Goal: Task Accomplishment & Management: Use online tool/utility

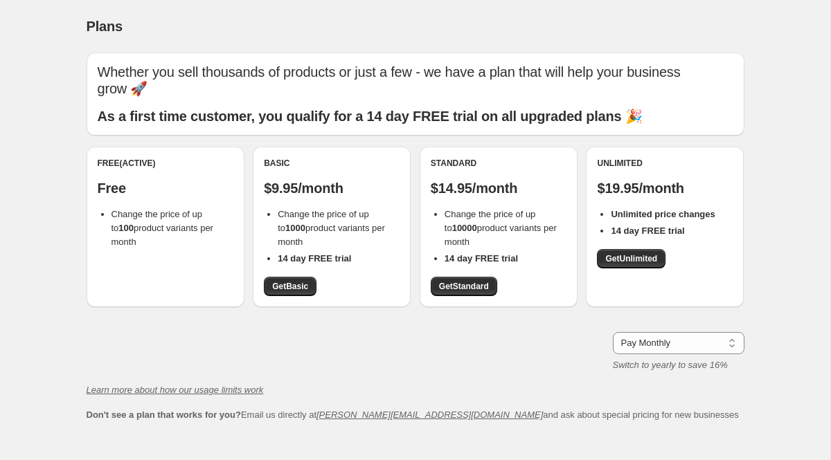
drag, startPoint x: 279, startPoint y: 198, endPoint x: 381, endPoint y: 222, distance: 104.6
click at [381, 222] on li "Change the price of up to 1000 product variants per month" at bounding box center [339, 229] width 122 height 42
click at [289, 277] on link "Get Basic" at bounding box center [290, 286] width 53 height 19
click at [59, 260] on div "Plans. This page is ready Plans Whether you sell thousands of products or just …" at bounding box center [415, 267] width 830 height 534
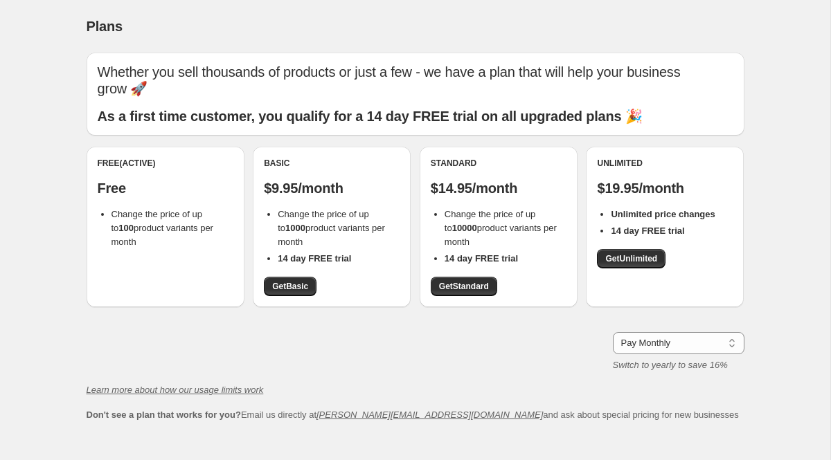
click at [59, 260] on div "Plans. This page is ready Plans Whether you sell thousands of products or just …" at bounding box center [415, 267] width 830 height 534
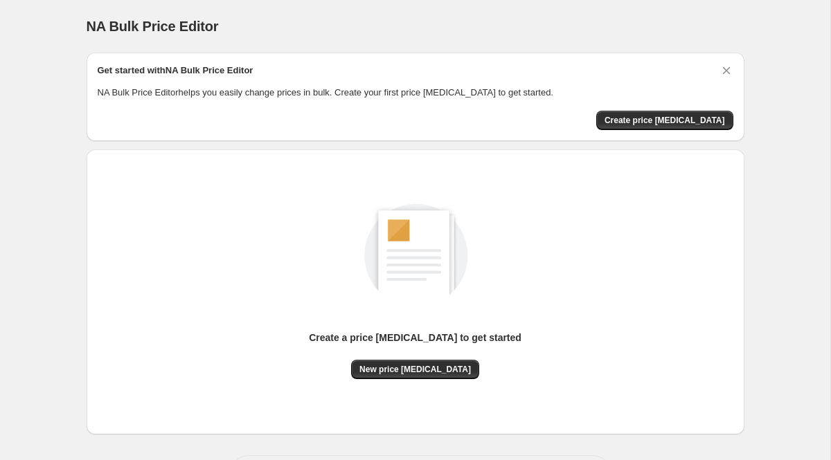
scroll to position [58, 0]
click at [667, 123] on span "Create price [MEDICAL_DATA]" at bounding box center [664, 120] width 120 height 11
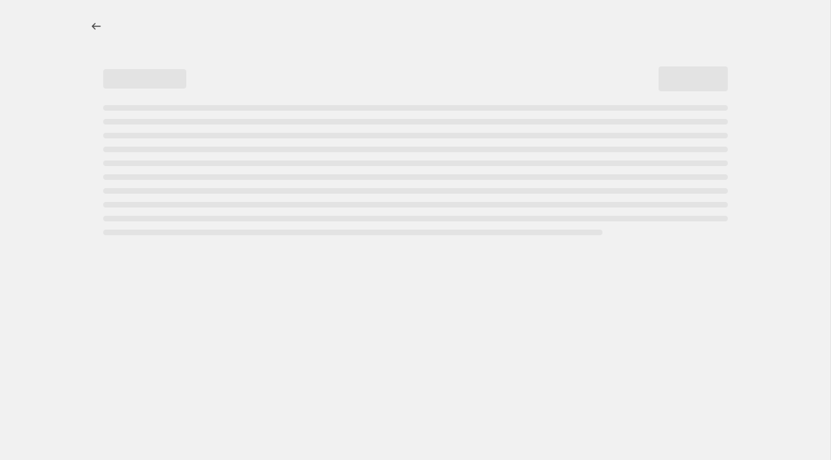
select select "percentage"
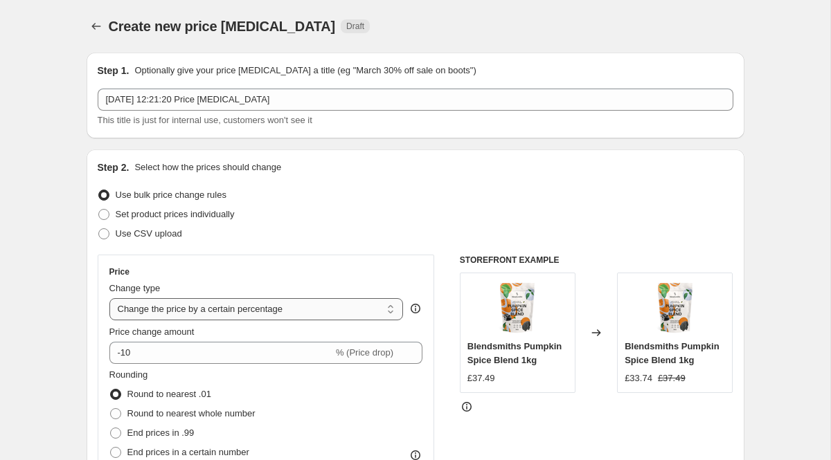
click at [259, 307] on select "Change the price to a certain amount Change the price by a certain amount Chang…" at bounding box center [256, 309] width 294 height 22
click at [289, 315] on select "Change the price to a certain amount Change the price by a certain amount Chang…" at bounding box center [256, 309] width 294 height 22
click at [109, 298] on select "Change the price to a certain amount Change the price by a certain amount Chang…" at bounding box center [256, 309] width 294 height 22
click at [245, 364] on div "Price Change type Change the price to a certain amount Change the price by a ce…" at bounding box center [266, 379] width 314 height 226
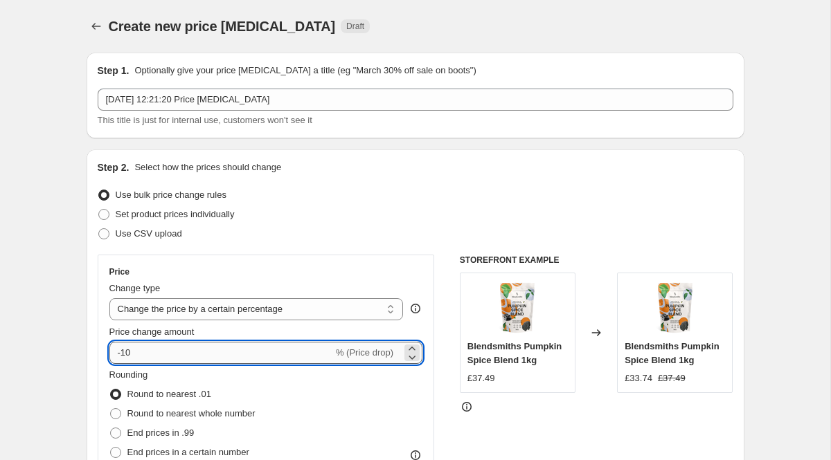
click at [245, 352] on input "-10" at bounding box center [221, 353] width 224 height 22
type input "20"
click at [331, 210] on div "Set product prices individually" at bounding box center [415, 214] width 635 height 19
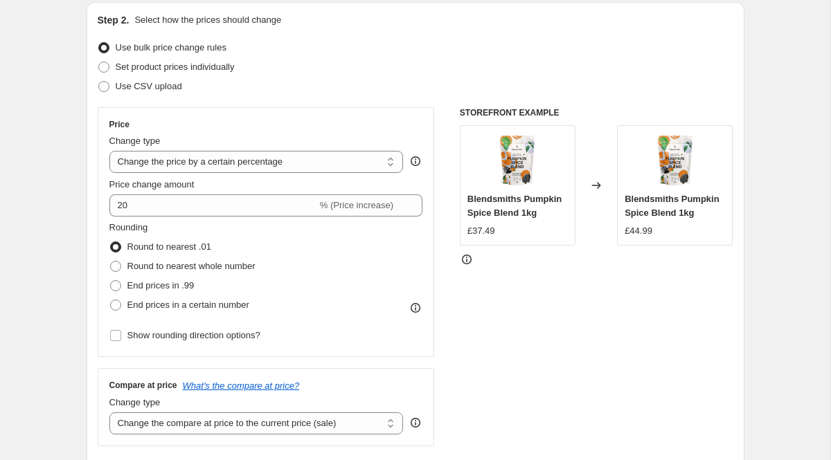
scroll to position [164, 0]
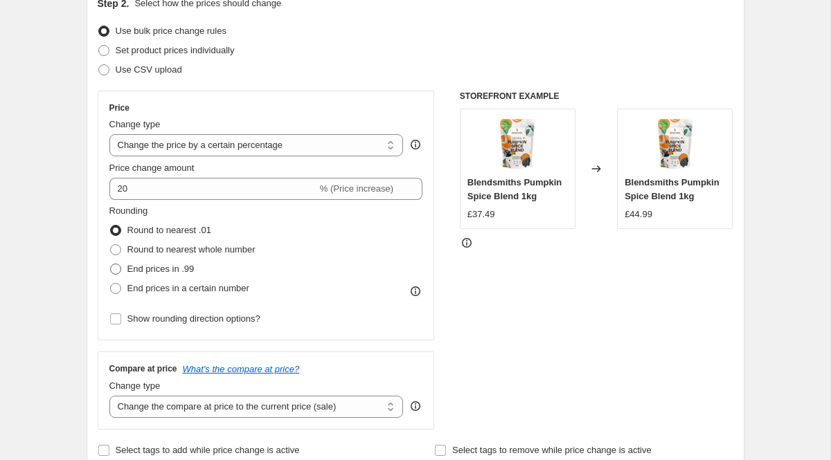
click at [161, 267] on span "End prices in .99" at bounding box center [160, 269] width 67 height 10
click at [111, 264] on input "End prices in .99" at bounding box center [110, 264] width 1 height 1
radio input "true"
click at [141, 236] on span "Round to nearest .01" at bounding box center [169, 231] width 84 height 14
click at [111, 226] on input "Round to nearest .01" at bounding box center [110, 225] width 1 height 1
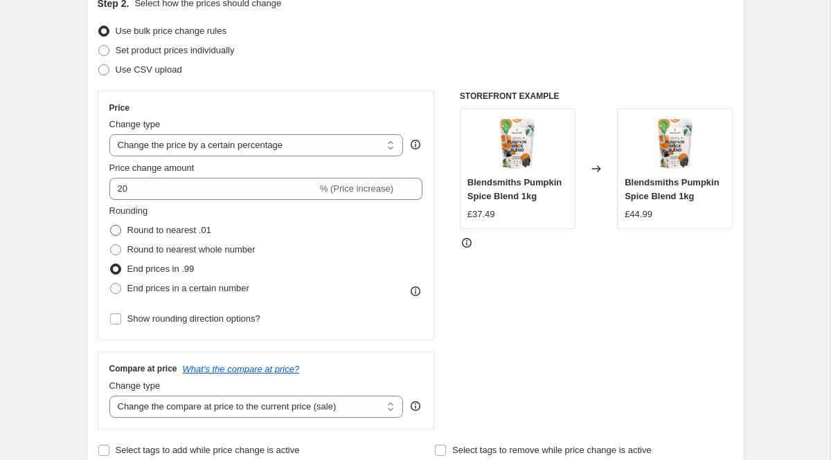
radio input "true"
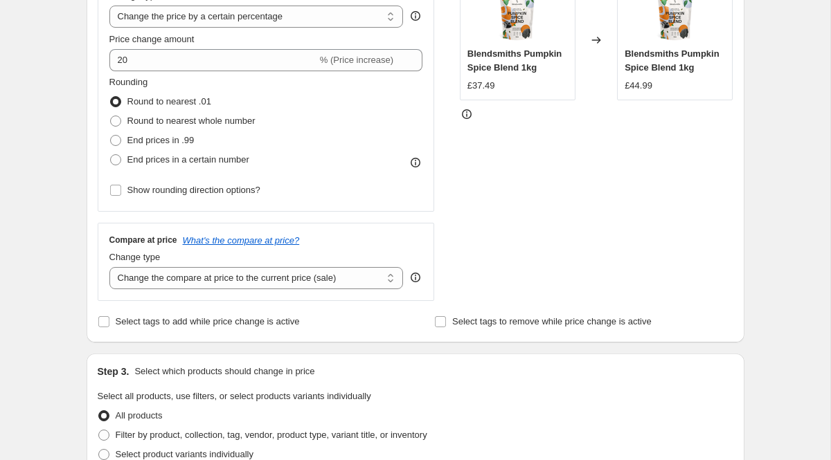
scroll to position [0, 0]
